Goal: Task Accomplishment & Management: Use online tool/utility

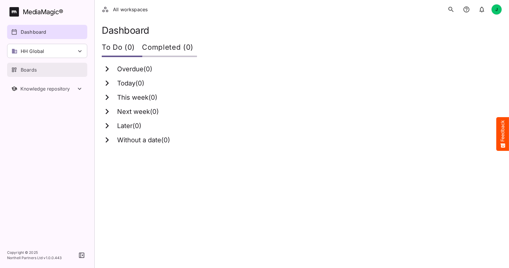
click at [33, 67] on p "Boards" at bounding box center [29, 69] width 16 height 7
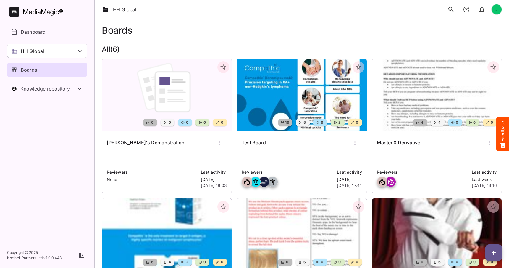
click at [176, 94] on img at bounding box center [167, 95] width 130 height 72
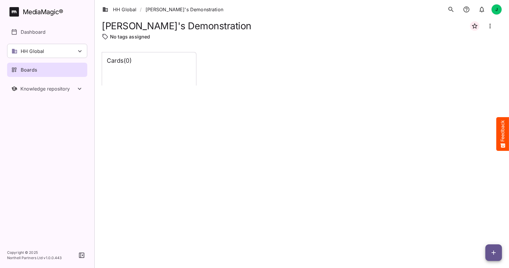
click at [495, 253] on icon "button" at bounding box center [493, 252] width 4 height 4
click at [479, 227] on p "Add new lane" at bounding box center [479, 227] width 32 height 7
